Goal: Task Accomplishment & Management: Complete application form

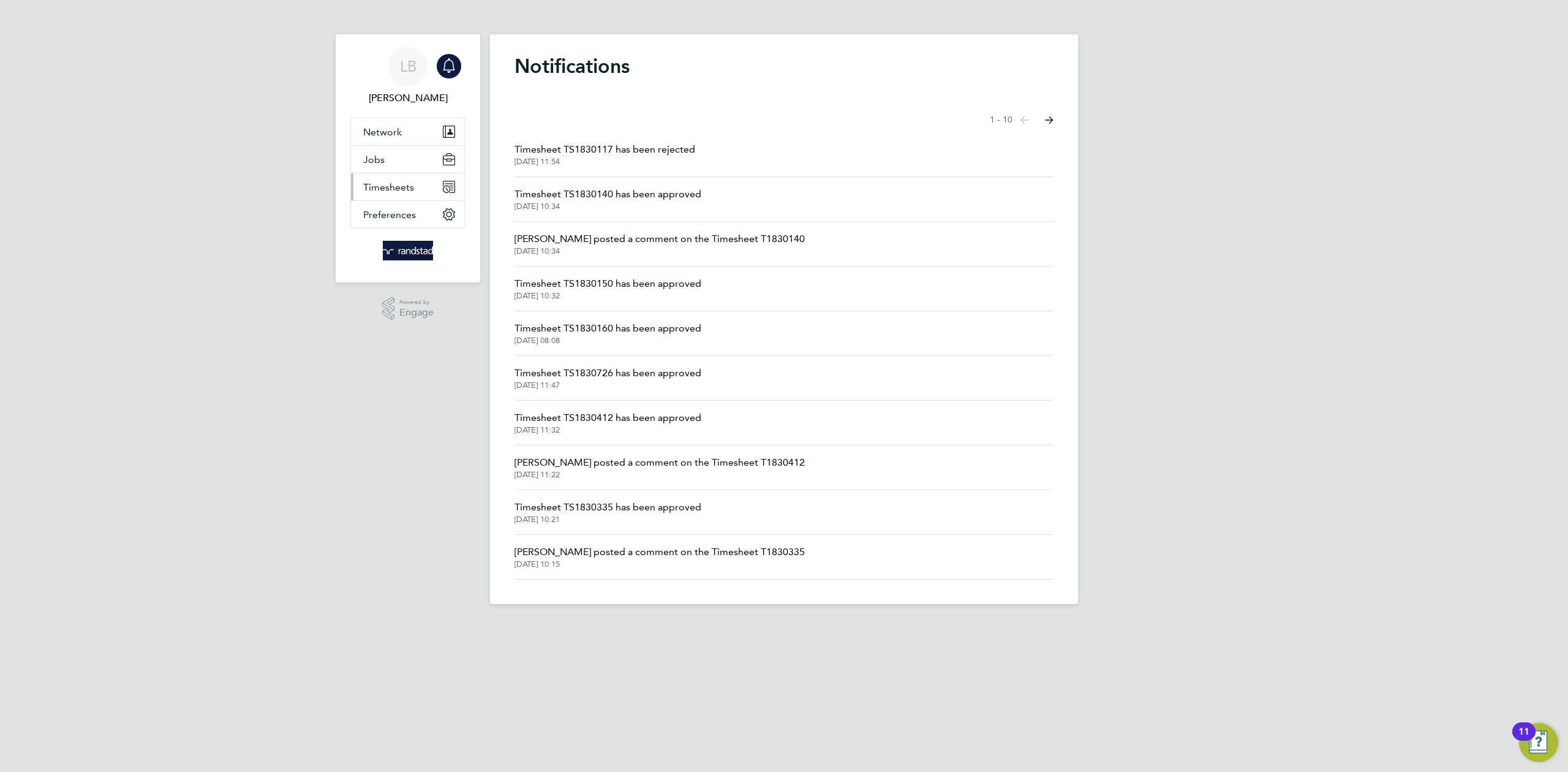
click at [386, 190] on span "Timesheets" at bounding box center [389, 187] width 50 height 11
click at [400, 214] on link "Timesheets" at bounding box center [389, 216] width 50 height 11
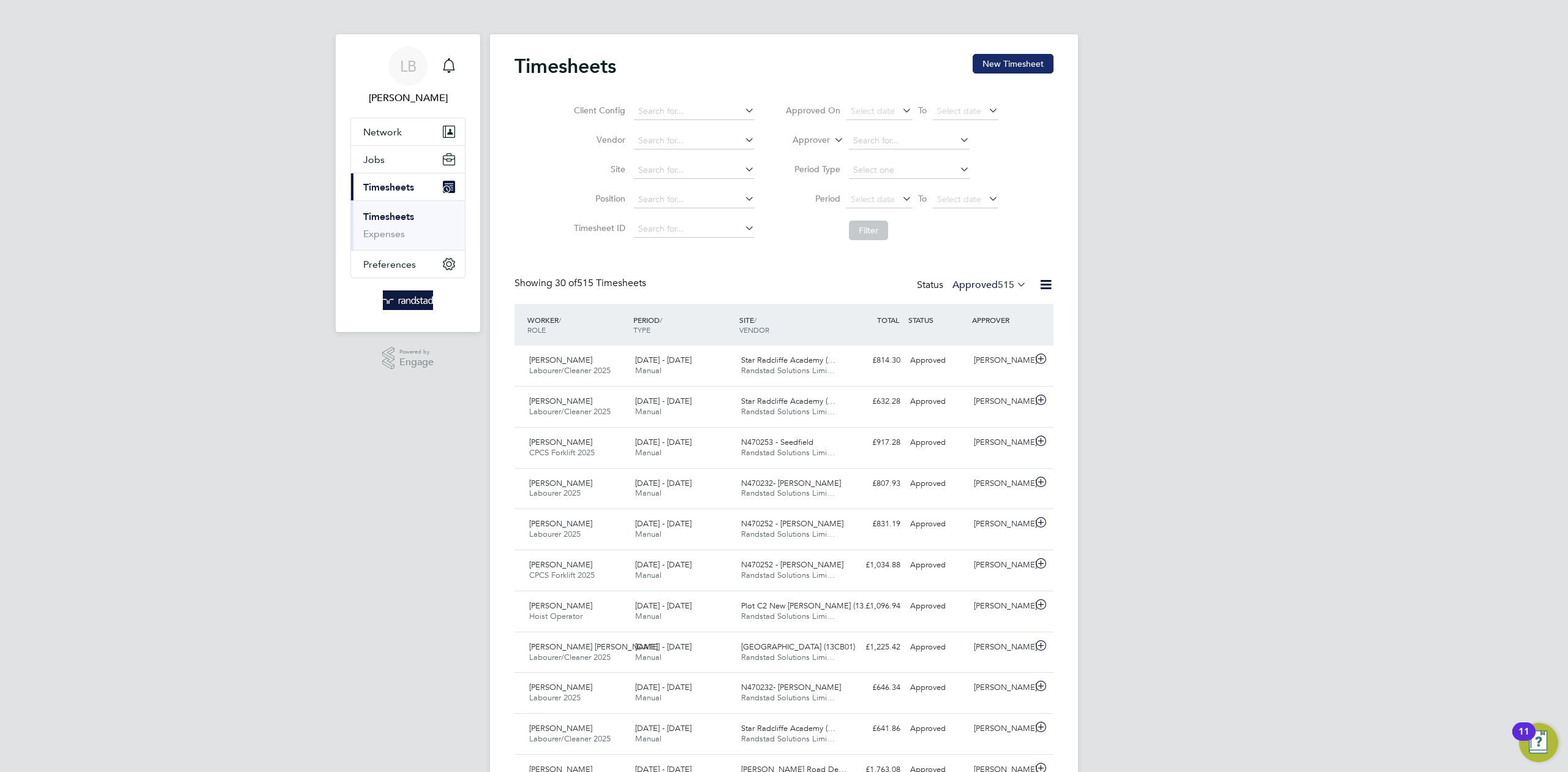
click at [1031, 67] on button "New Timesheet" at bounding box center [1013, 63] width 81 height 20
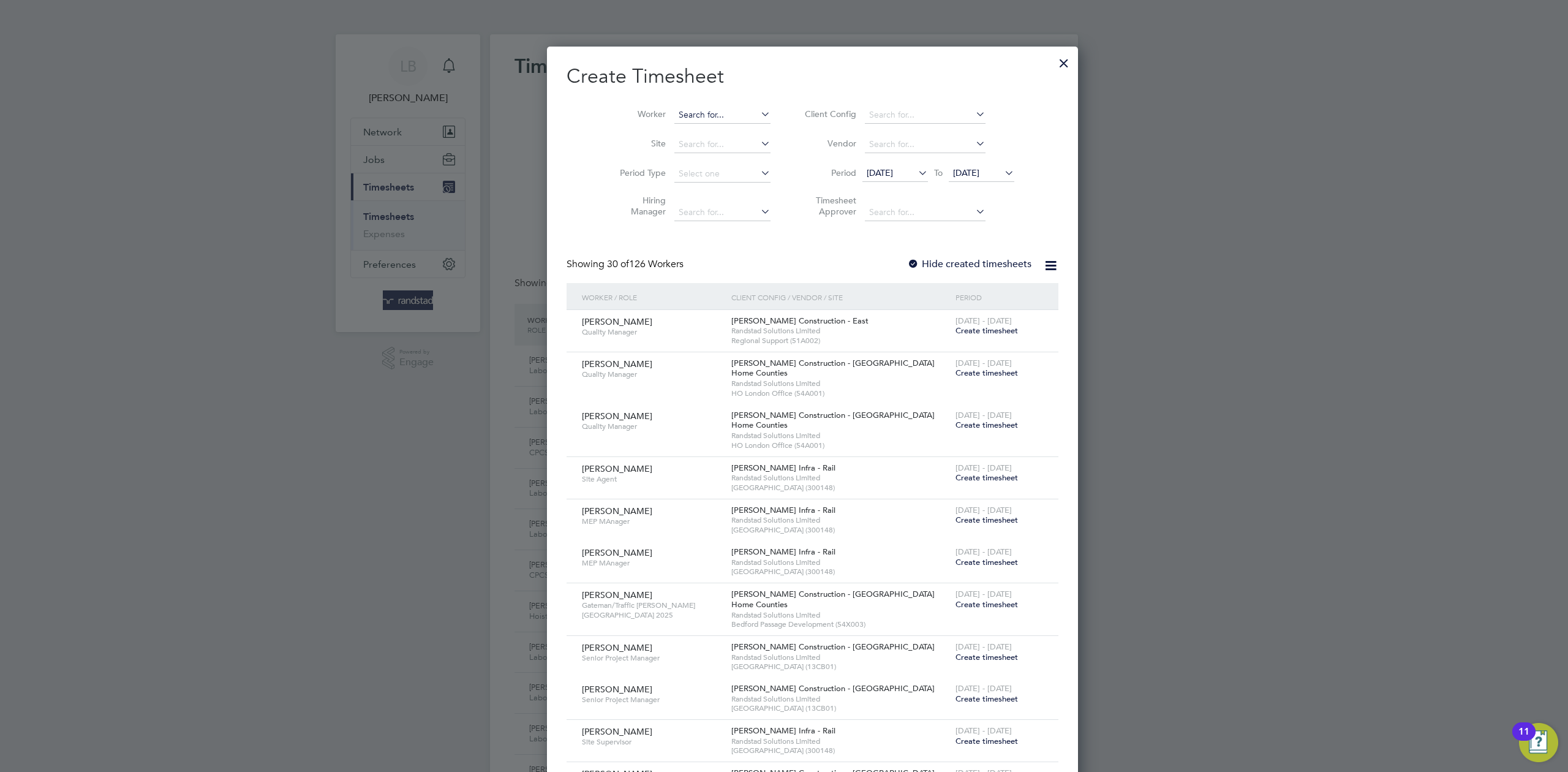
click at [690, 111] on input at bounding box center [722, 115] width 96 height 17
paste input "Emmanuel Okafor"
type input "Emmanuel Okafor"
click at [698, 137] on li "Emmanuel Okafor" at bounding box center [722, 131] width 155 height 16
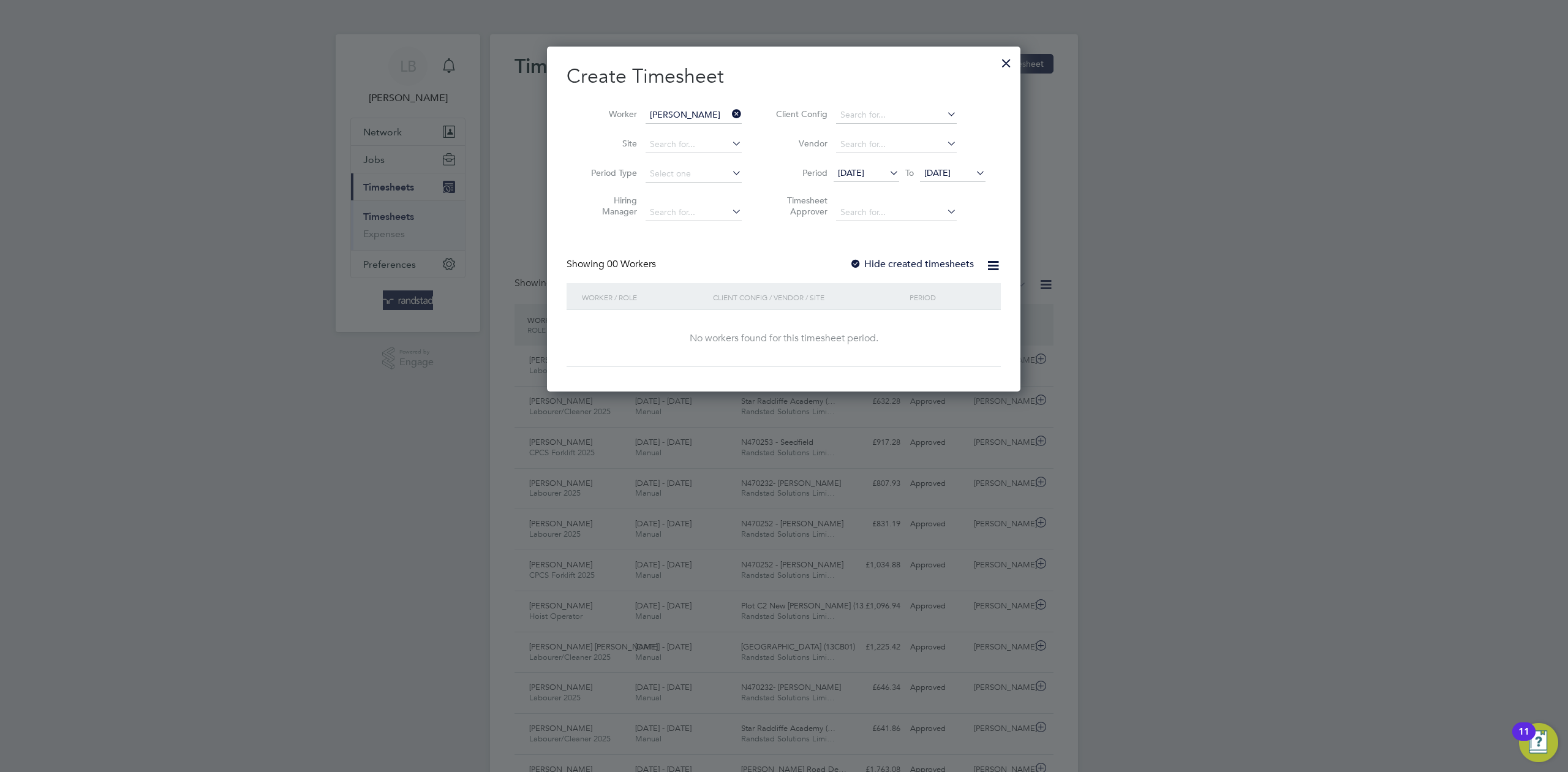
click at [904, 265] on label "Hide created timesheets" at bounding box center [911, 264] width 124 height 12
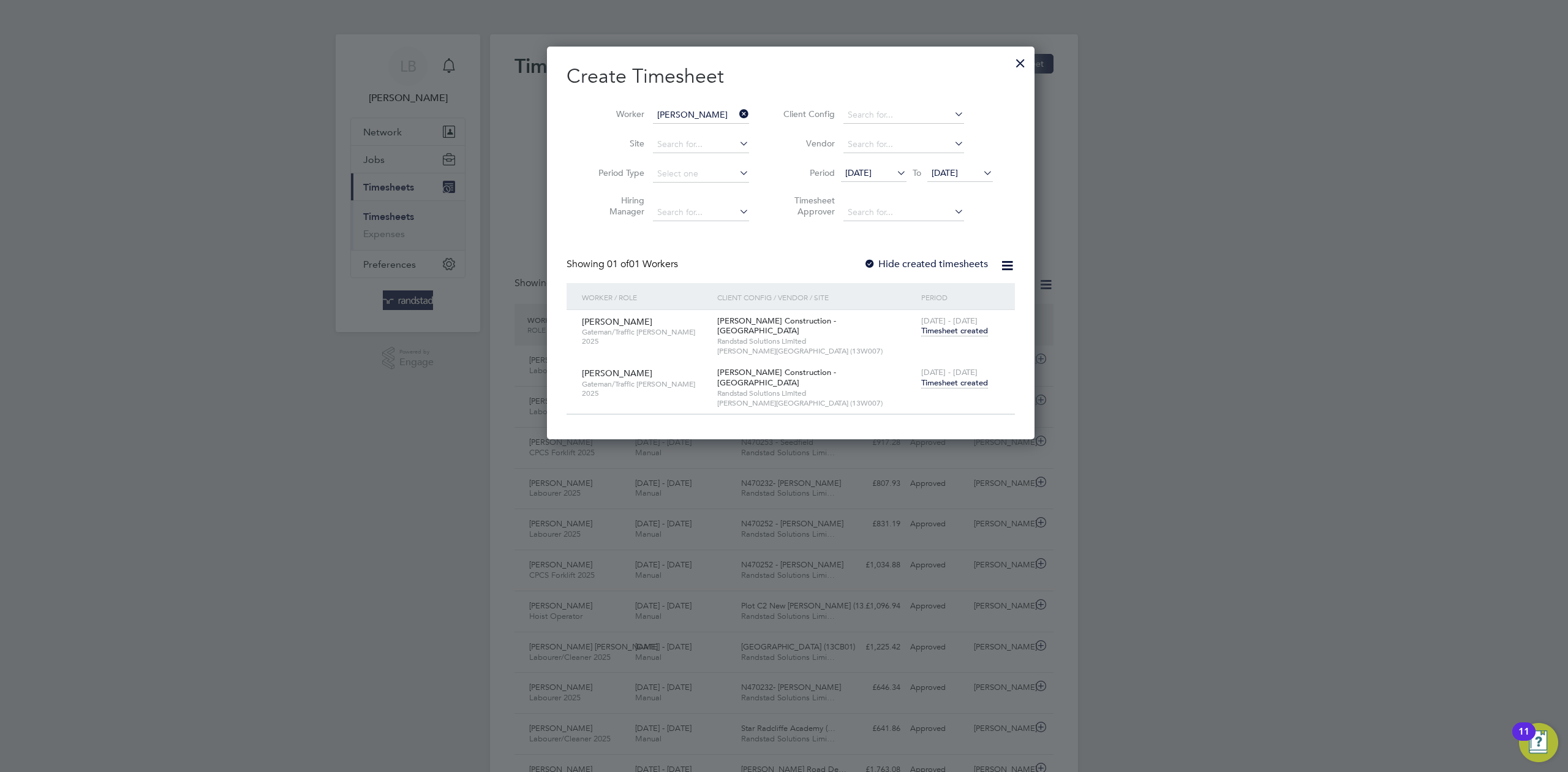
click at [934, 377] on span "Timesheet created" at bounding box center [954, 383] width 67 height 11
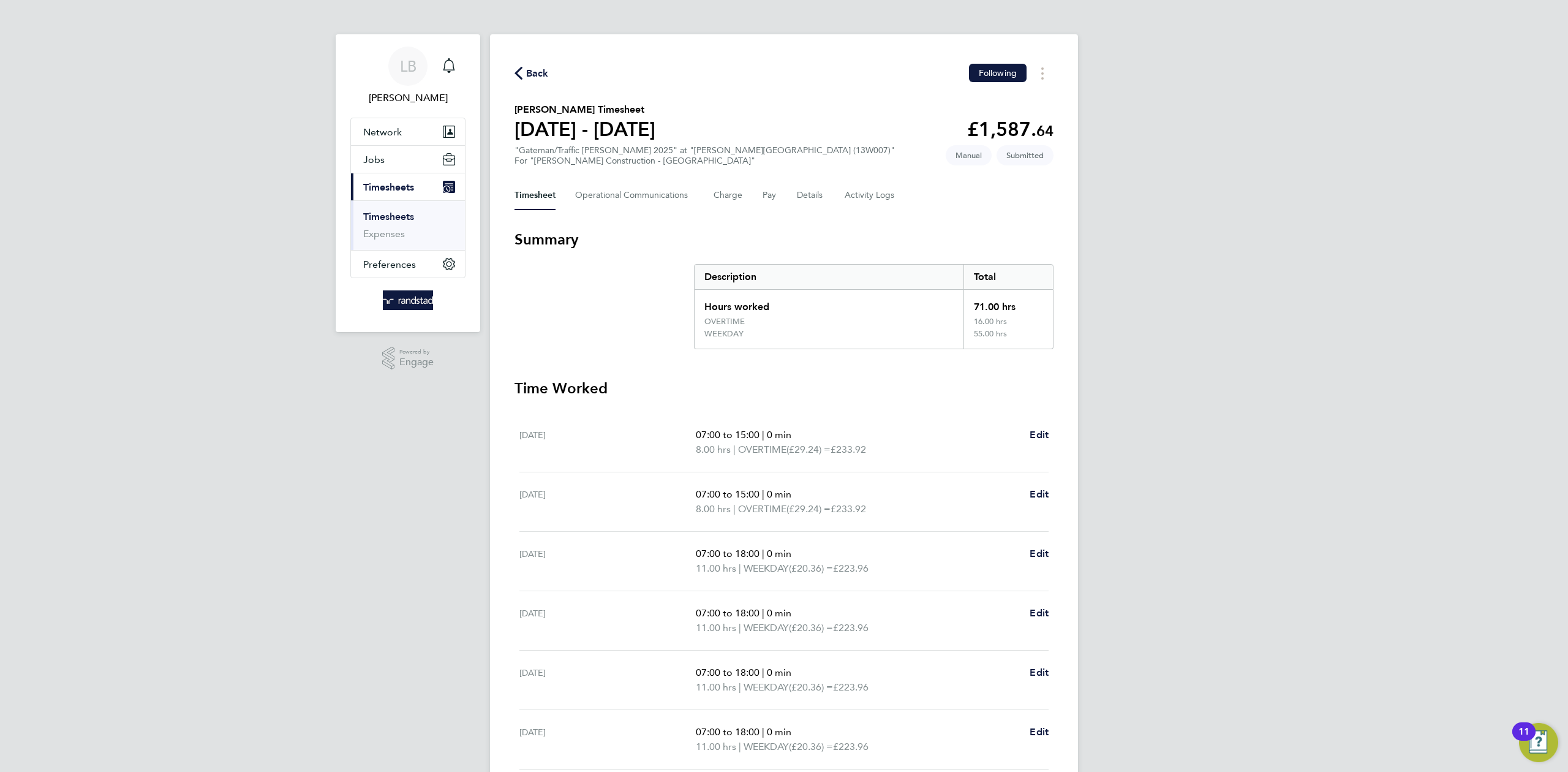
click at [528, 68] on span "Back" at bounding box center [538, 73] width 23 height 15
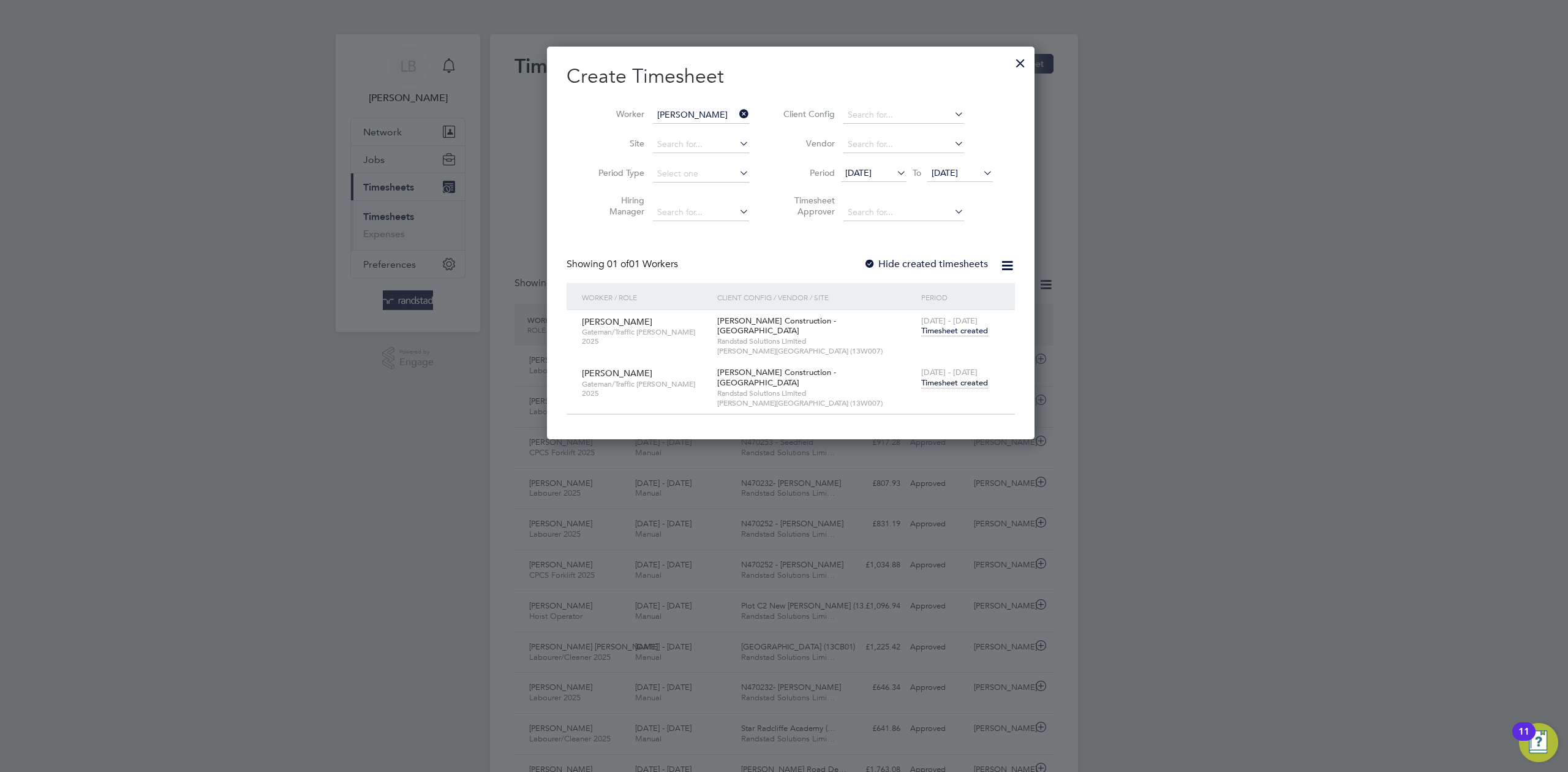
click at [737, 116] on icon at bounding box center [737, 114] width 0 height 17
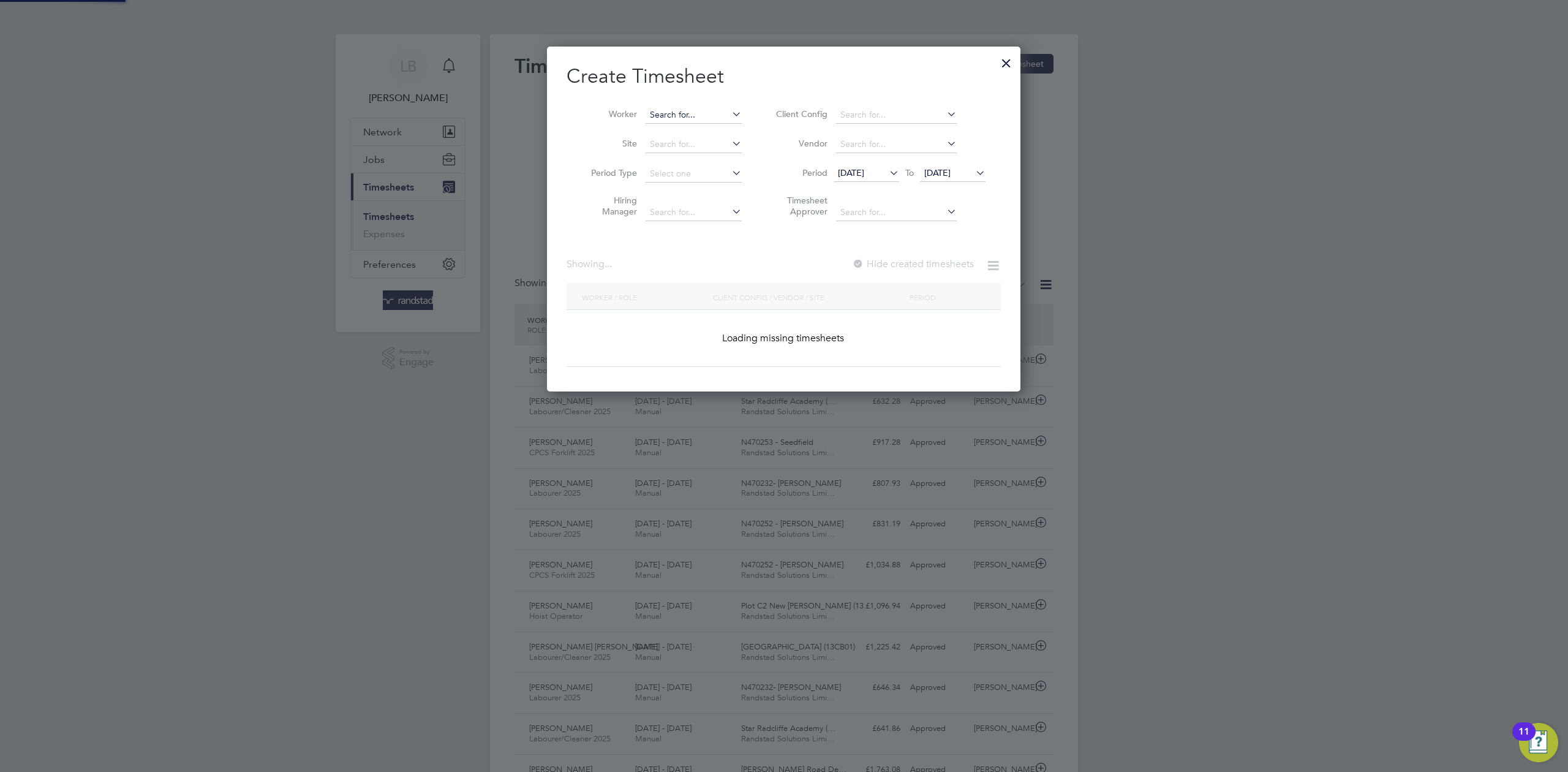
click at [700, 113] on input at bounding box center [694, 115] width 96 height 17
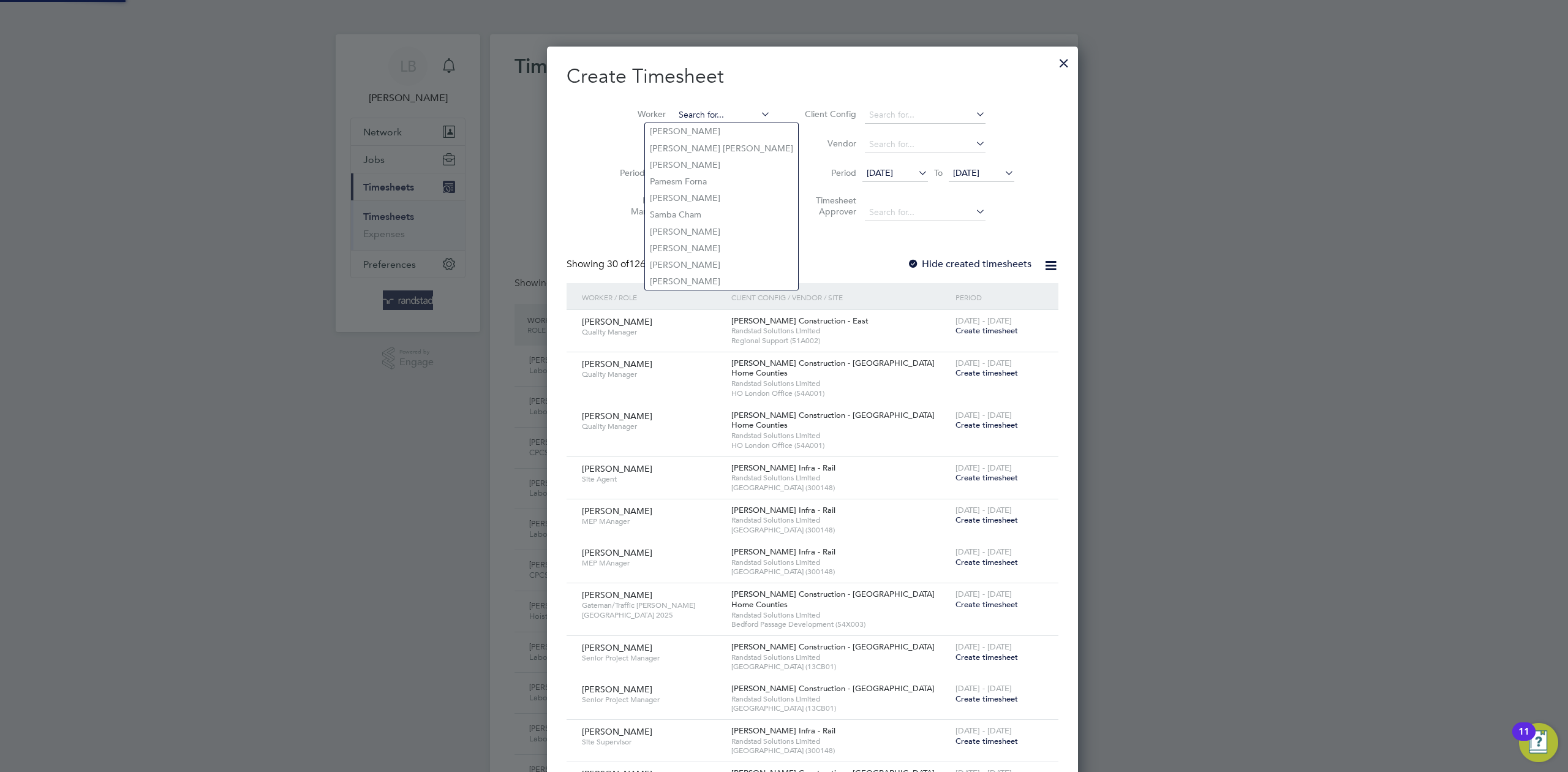
paste input "Mark Bradbury"
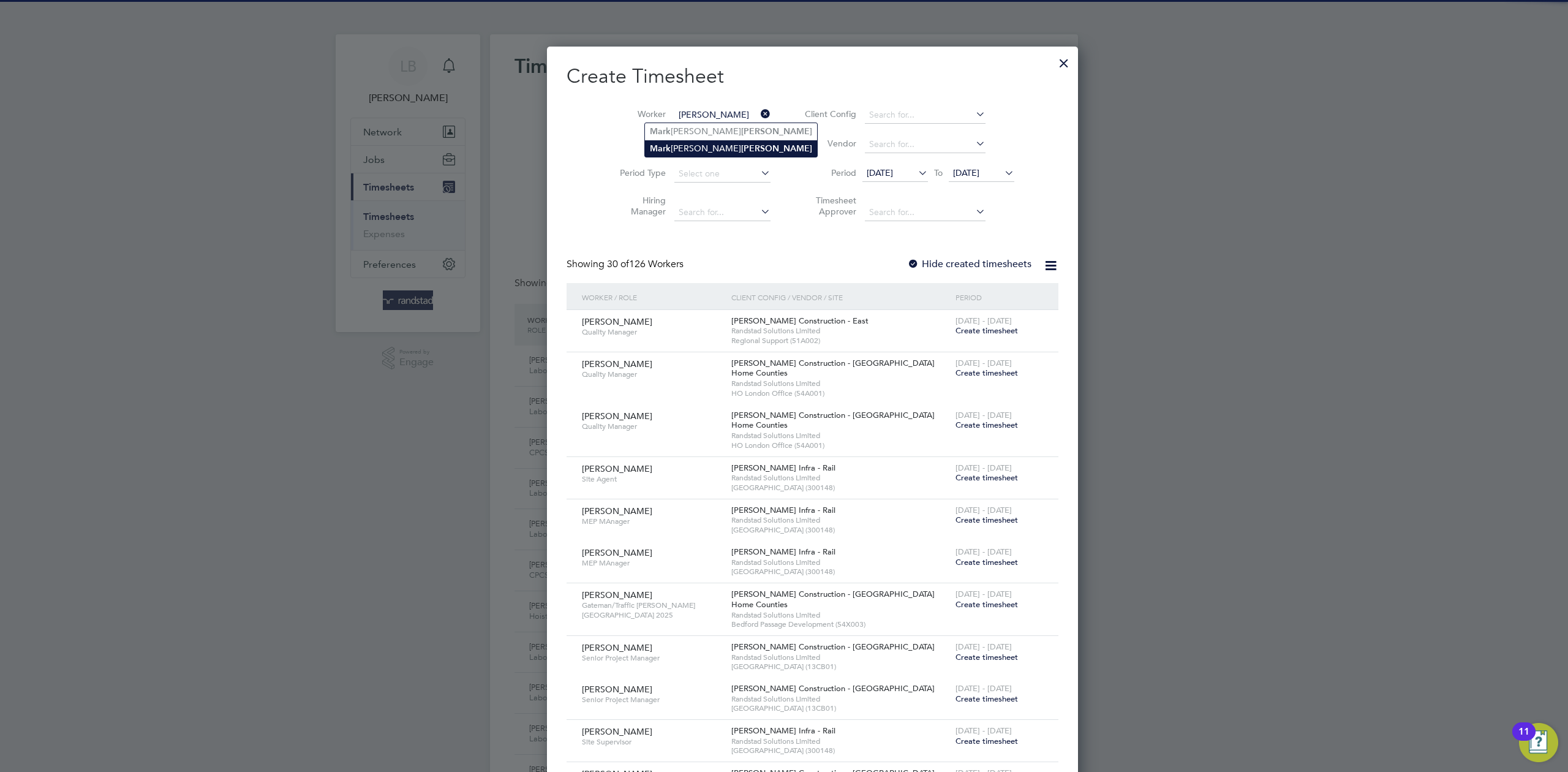
click at [741, 149] on b "[PERSON_NAME]" at bounding box center [776, 148] width 71 height 11
type input "Mark James Bradbury"
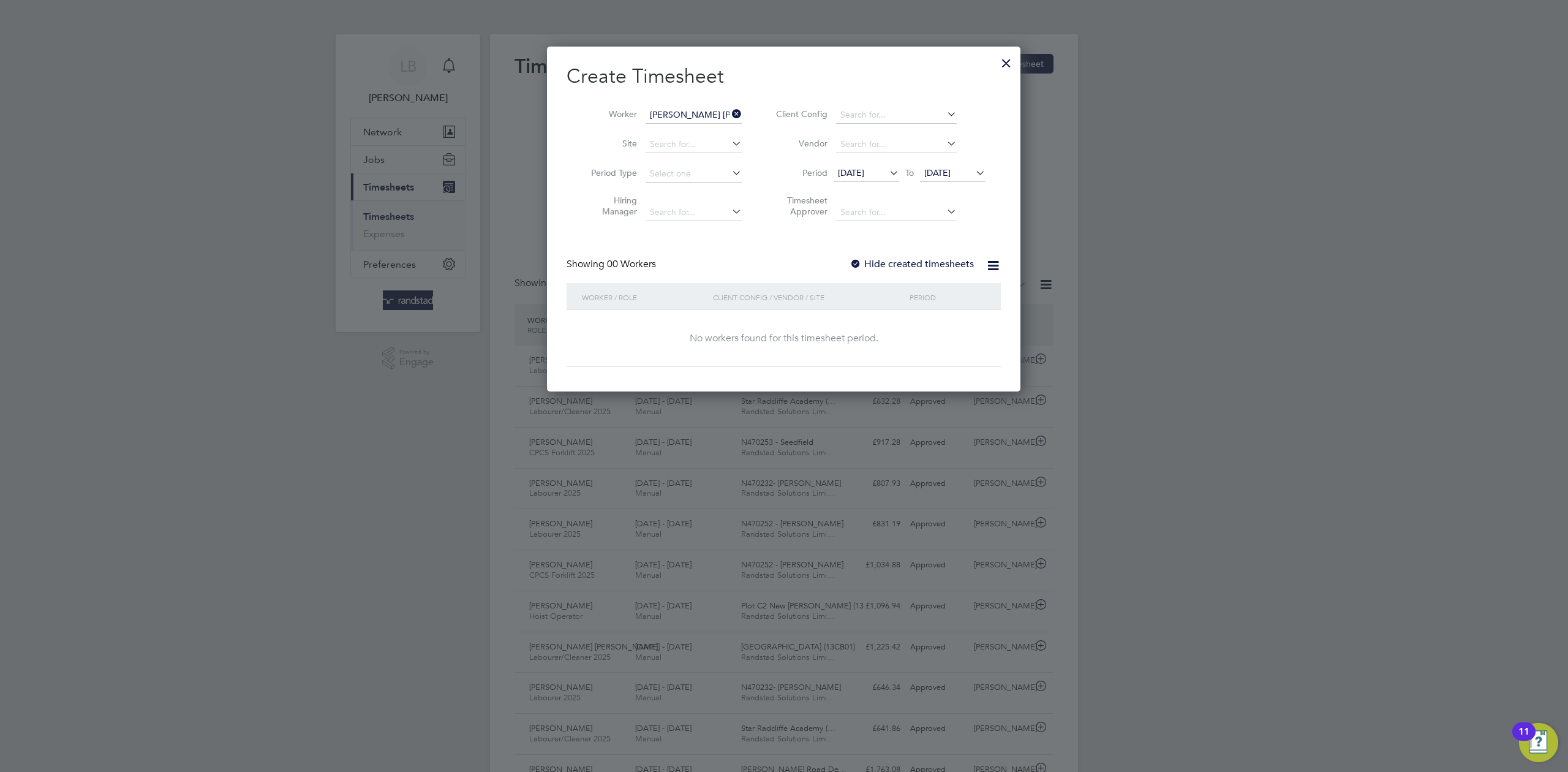
click at [911, 263] on label "Hide created timesheets" at bounding box center [911, 264] width 124 height 12
click at [925, 259] on label "Hide created timesheets" at bounding box center [911, 264] width 124 height 12
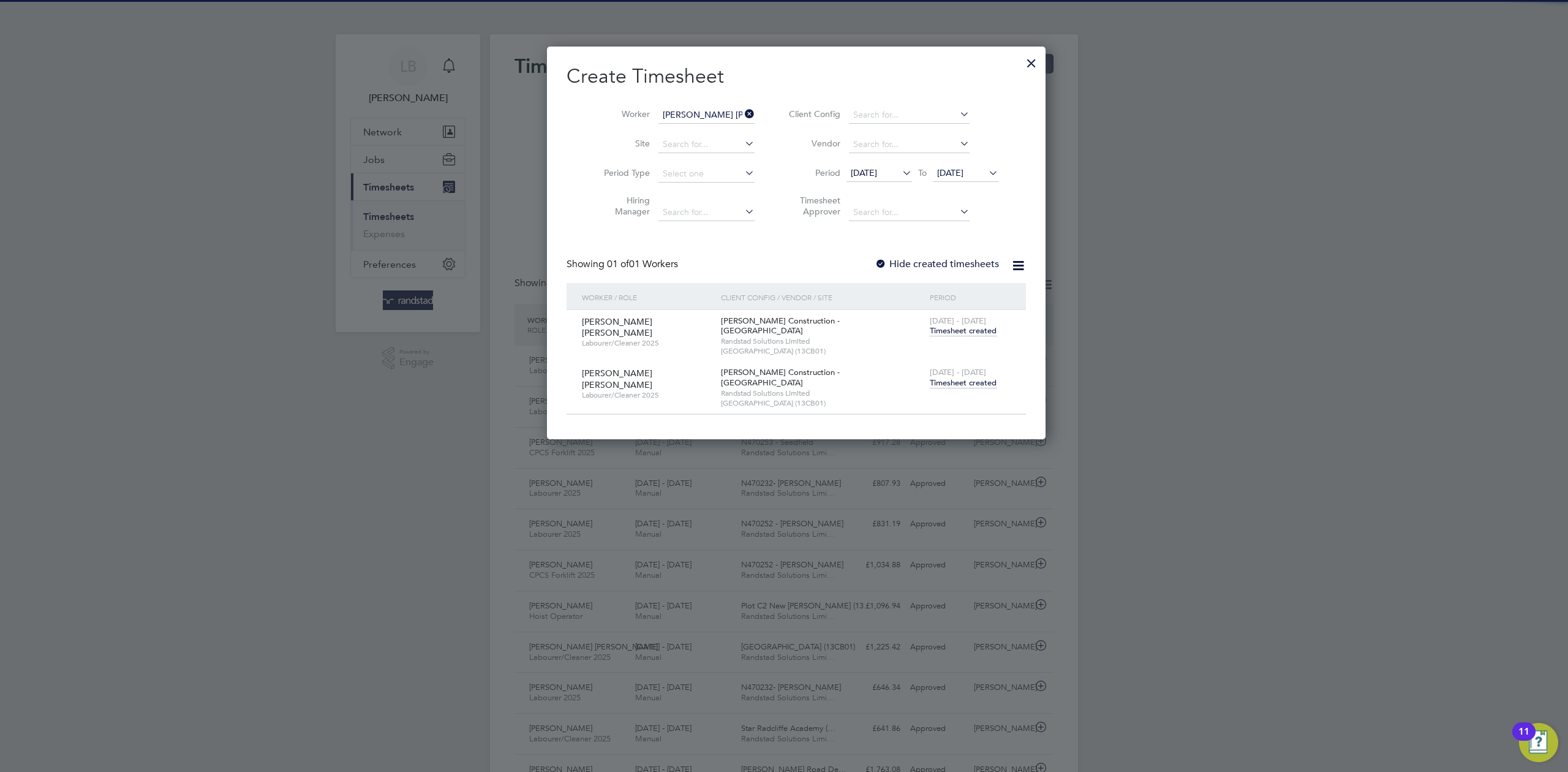
click at [947, 377] on span "Timesheet created" at bounding box center [963, 383] width 67 height 11
